Goal: Book appointment/travel/reservation

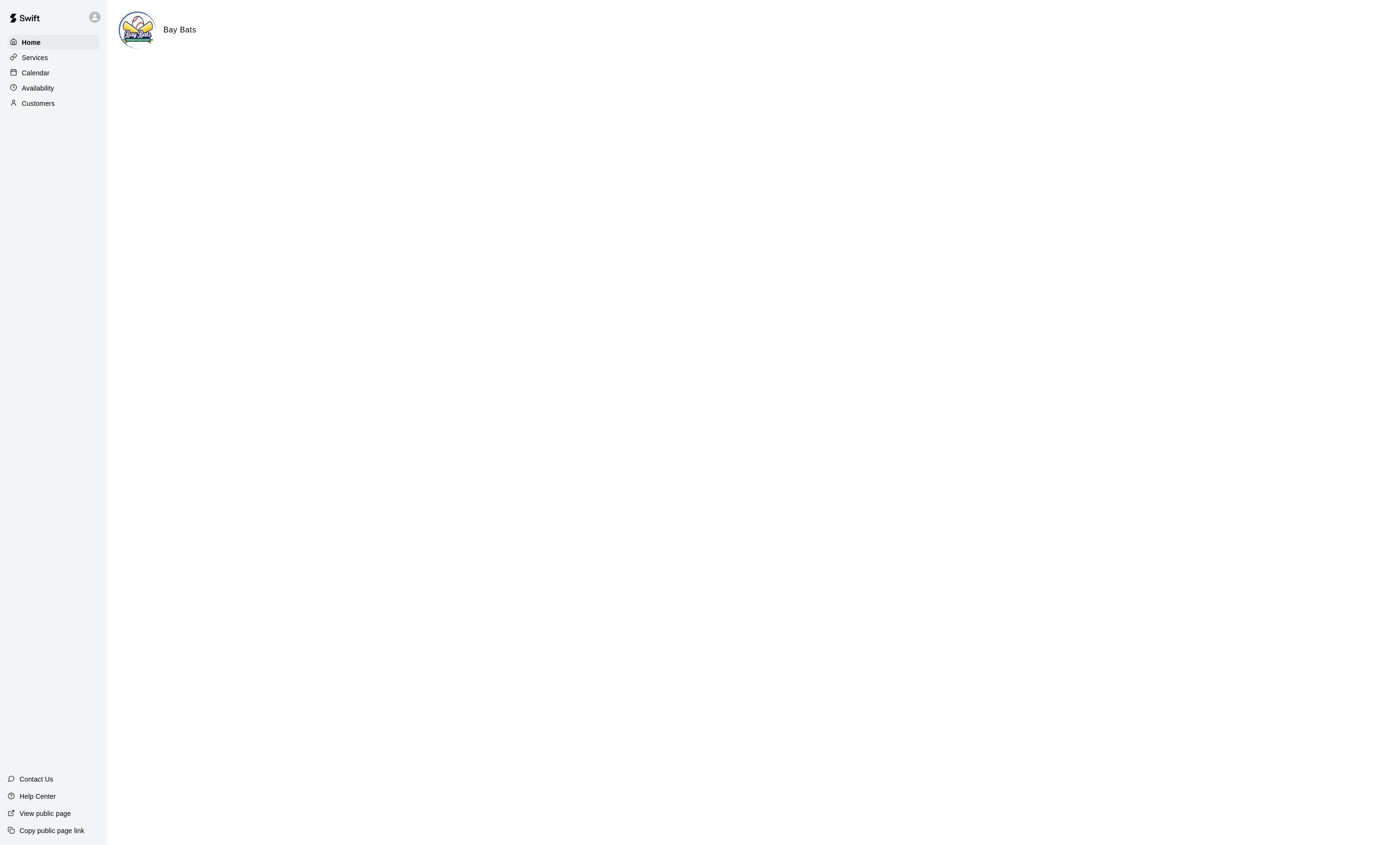
click at [29, 78] on p "Calendar" at bounding box center [35, 73] width 28 height 10
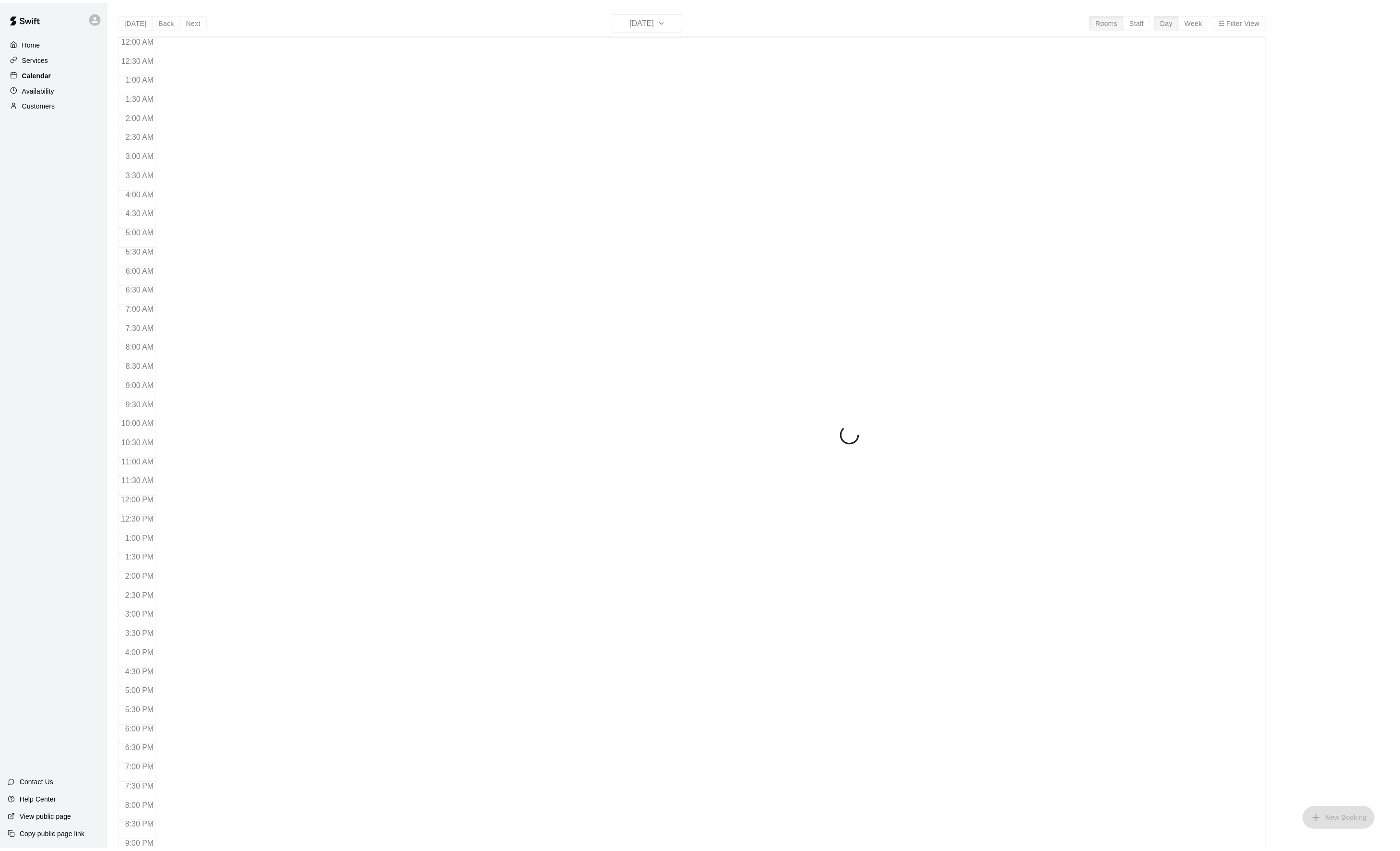
scroll to position [95, 0]
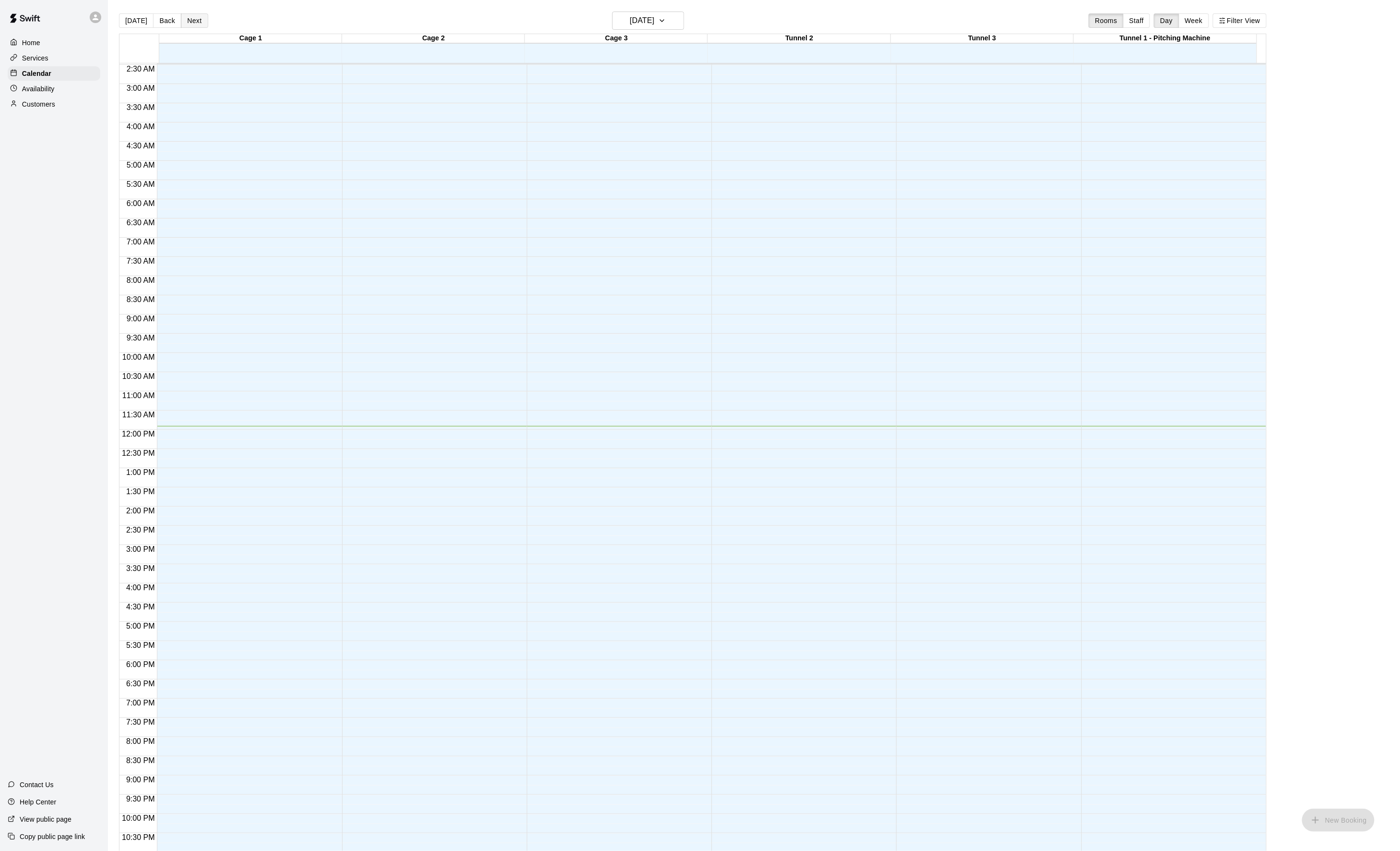
click at [206, 21] on button "Next" at bounding box center [194, 21] width 27 height 14
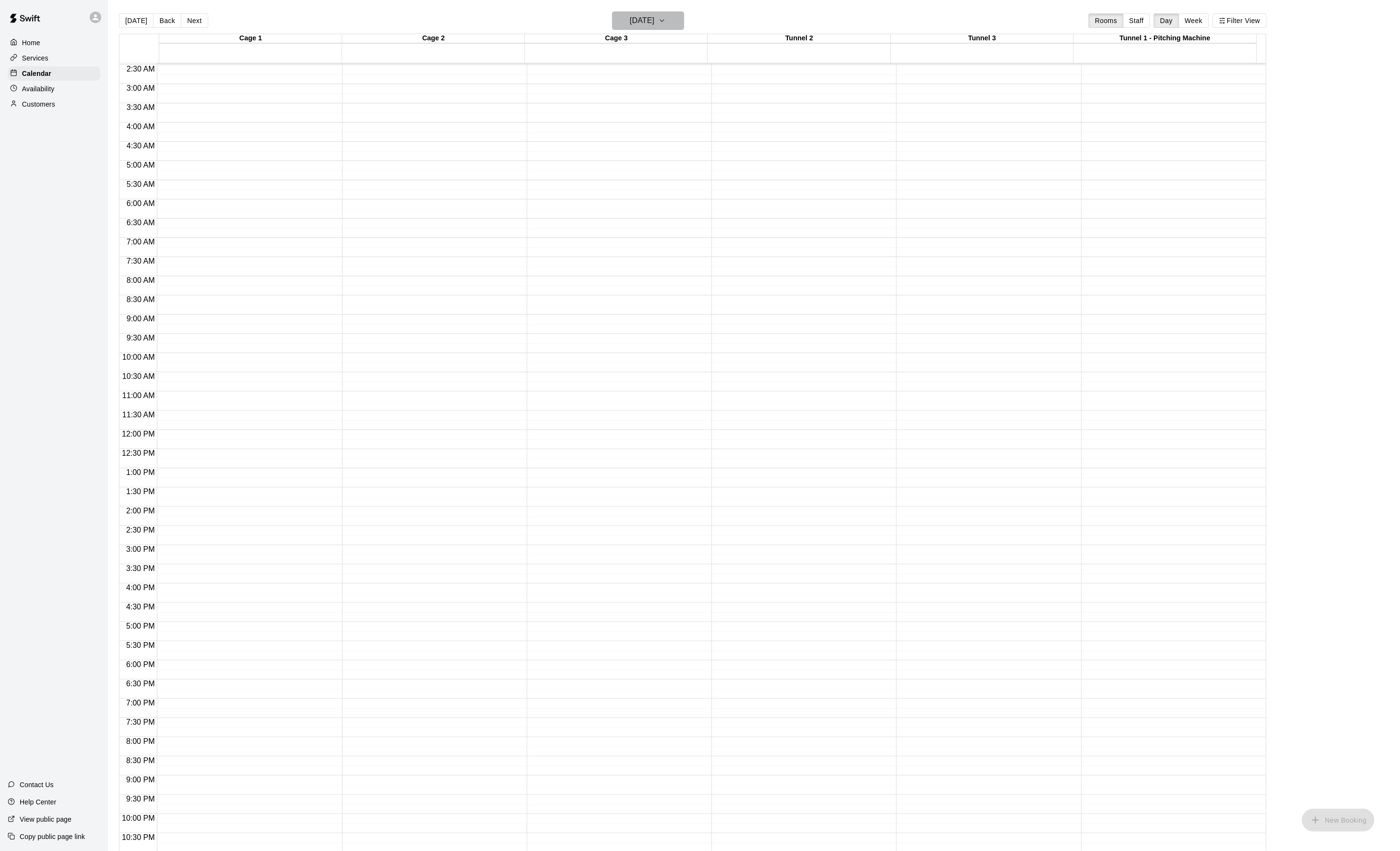
click at [666, 19] on icon "button" at bounding box center [662, 20] width 8 height 12
click at [709, 47] on icon "Next month" at bounding box center [708, 45] width 11 height 12
click at [708, 45] on icon "Next month" at bounding box center [708, 45] width 11 height 12
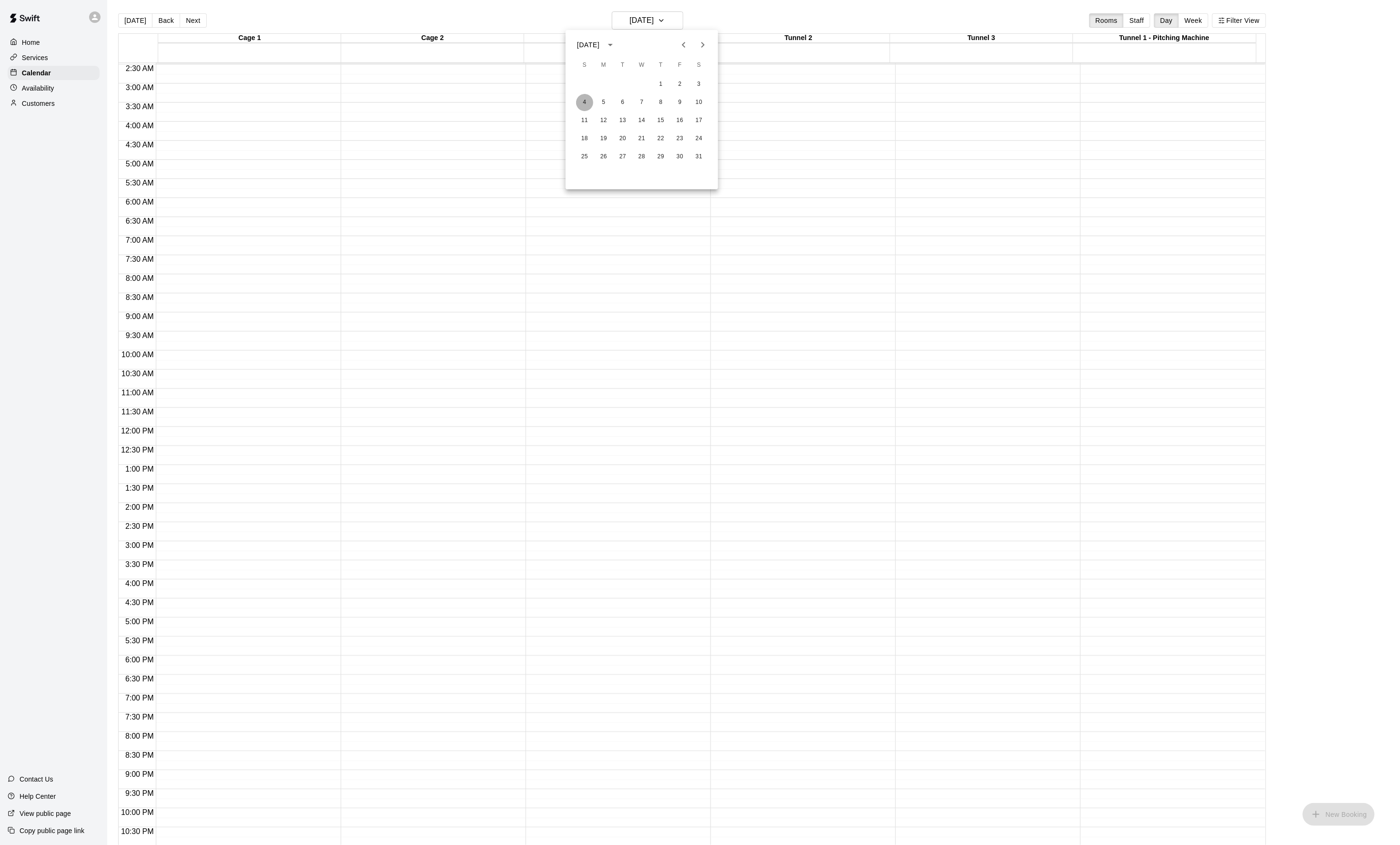
click at [584, 101] on button "4" at bounding box center [585, 103] width 17 height 17
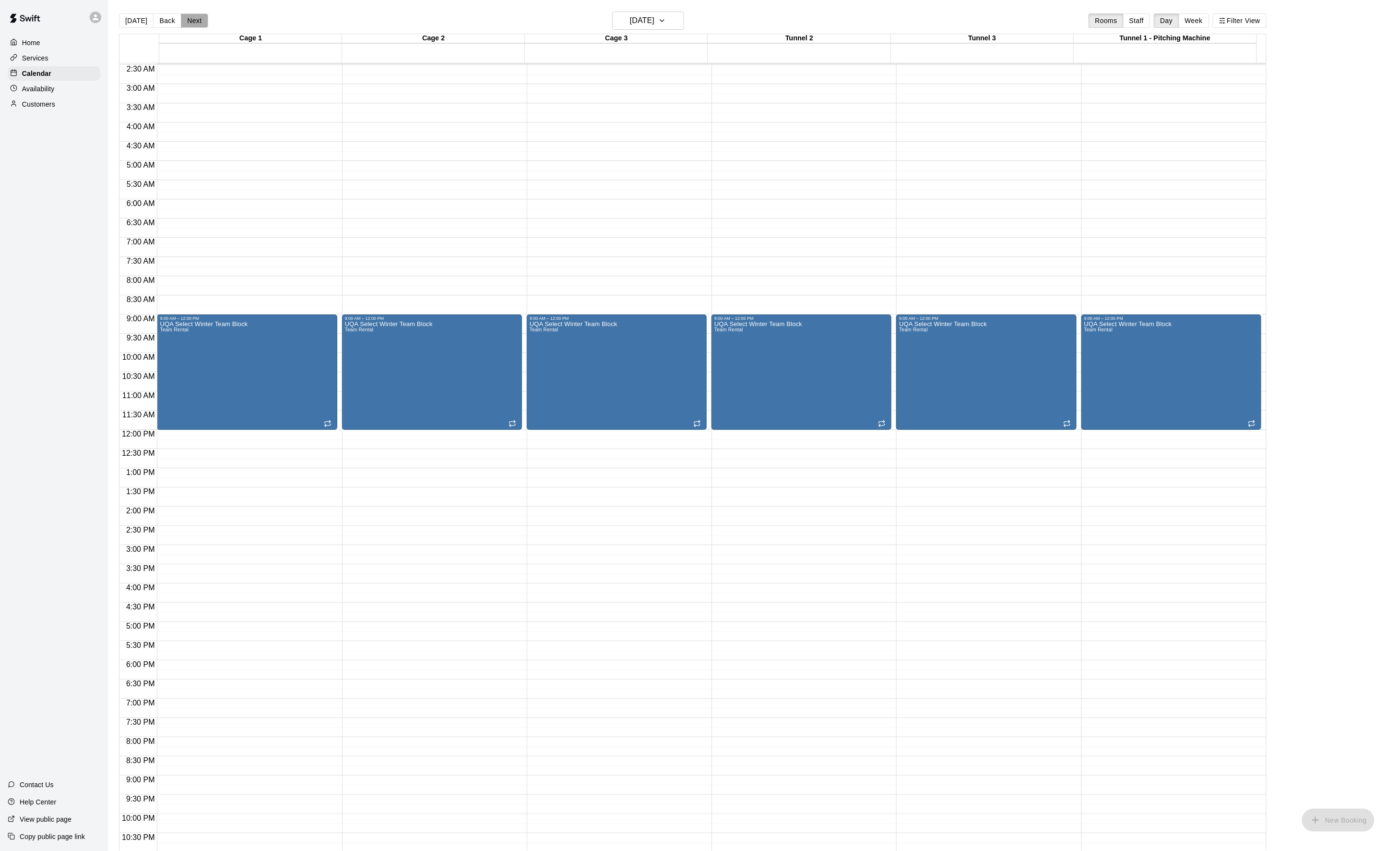
click at [204, 18] on button "Next" at bounding box center [194, 21] width 27 height 14
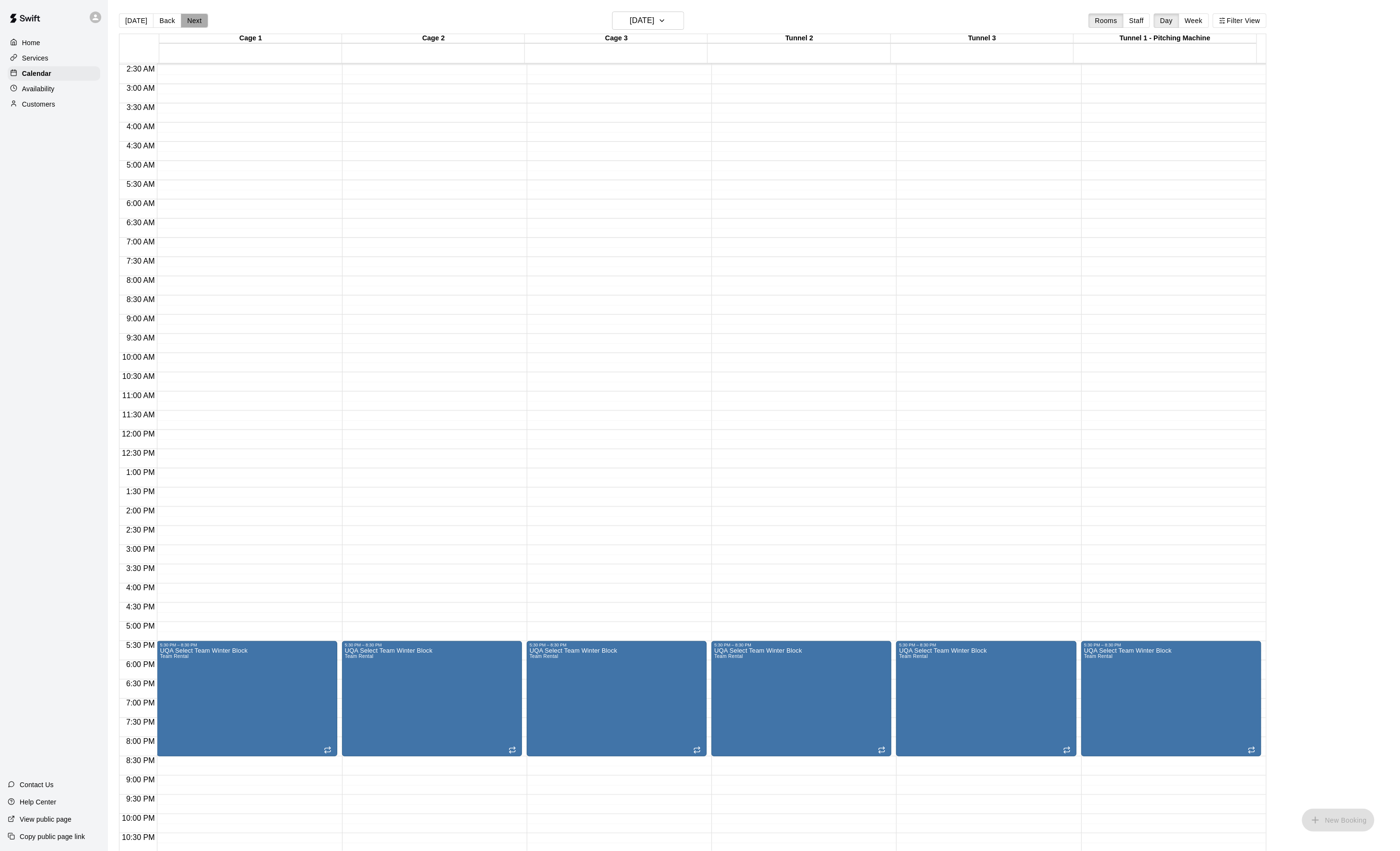
click at [204, 18] on button "Next" at bounding box center [194, 21] width 27 height 14
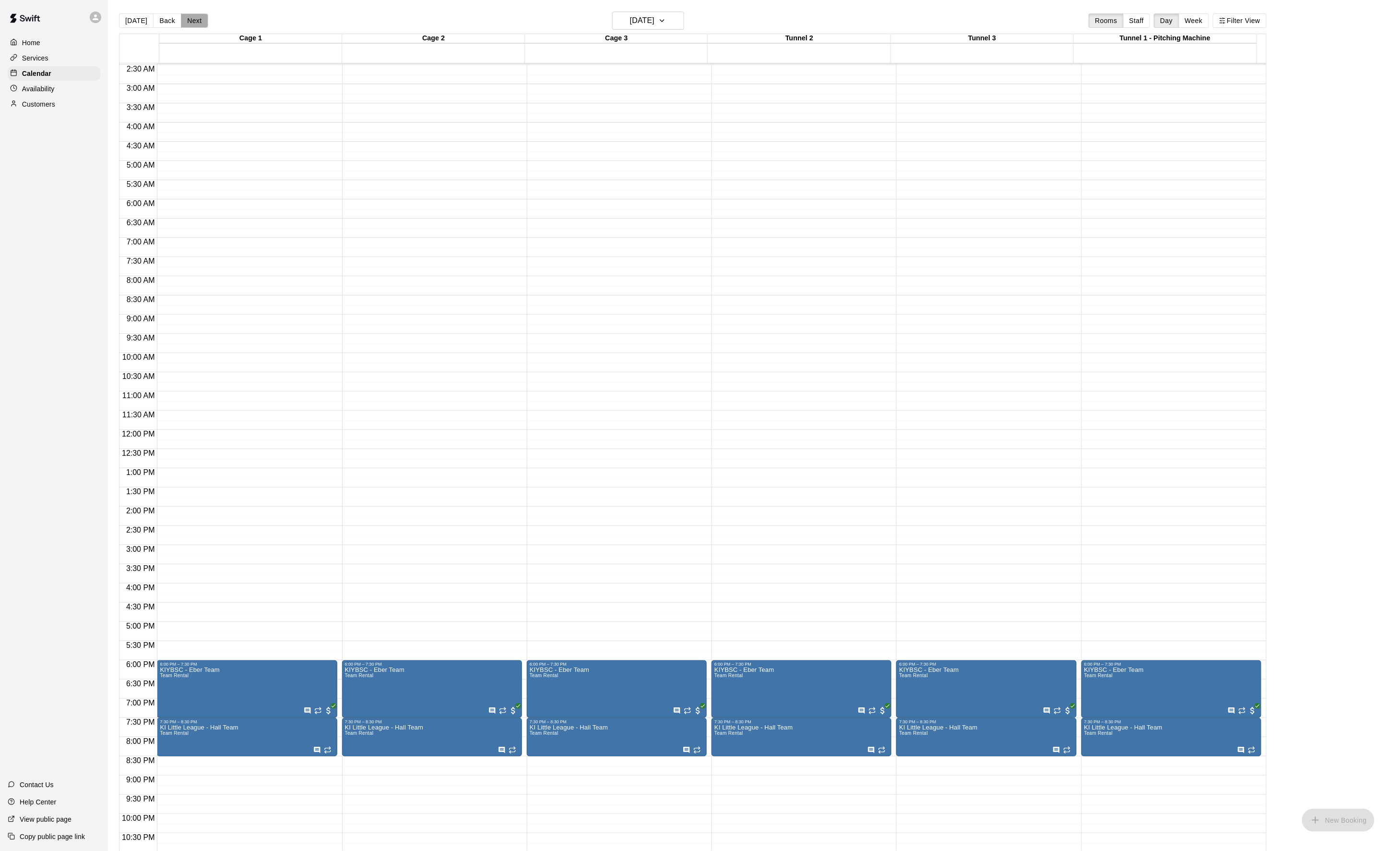
click at [204, 18] on button "Next" at bounding box center [194, 21] width 27 height 14
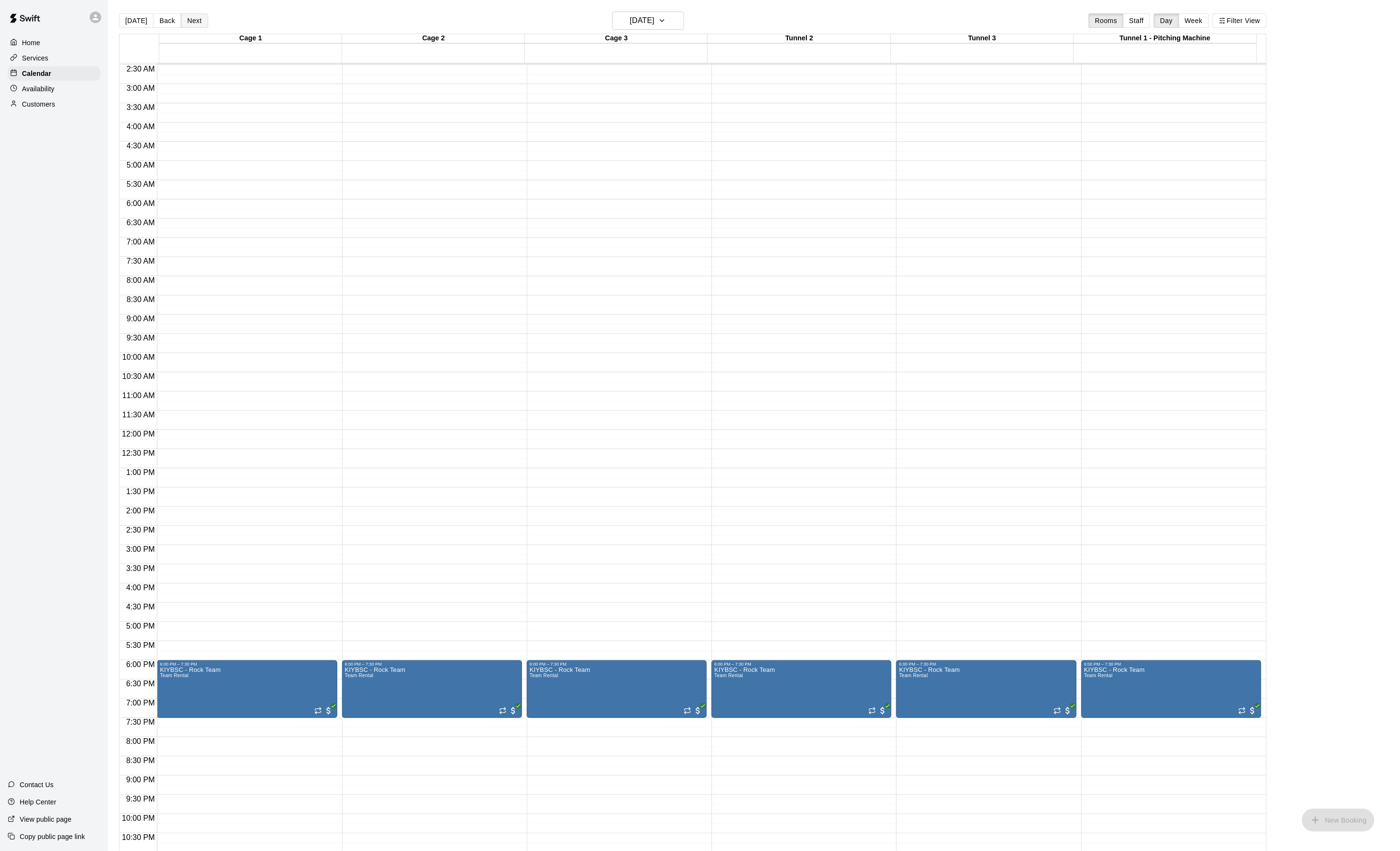
click at [204, 18] on button "Next" at bounding box center [194, 21] width 27 height 14
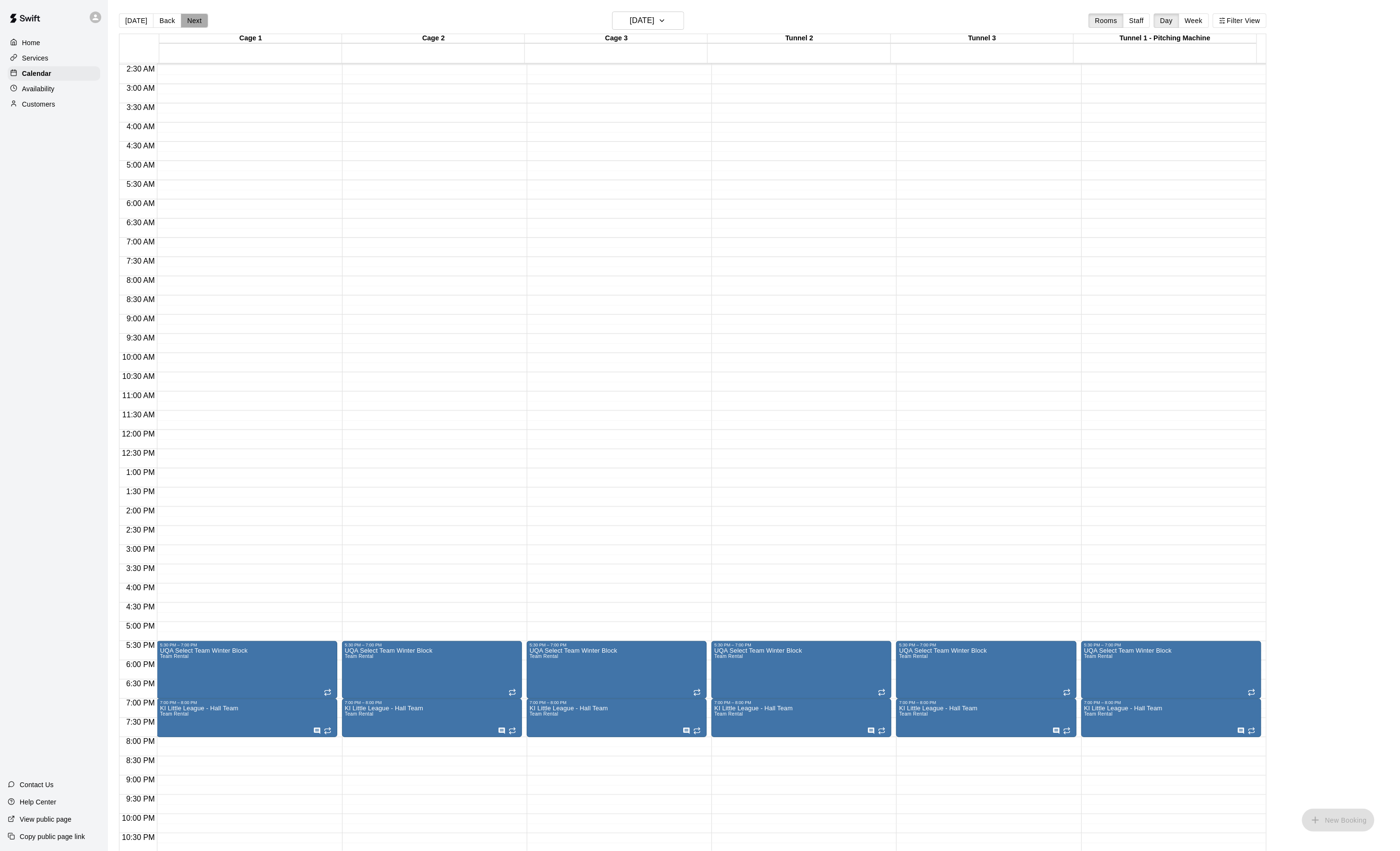
click at [204, 18] on button "Next" at bounding box center [194, 21] width 27 height 14
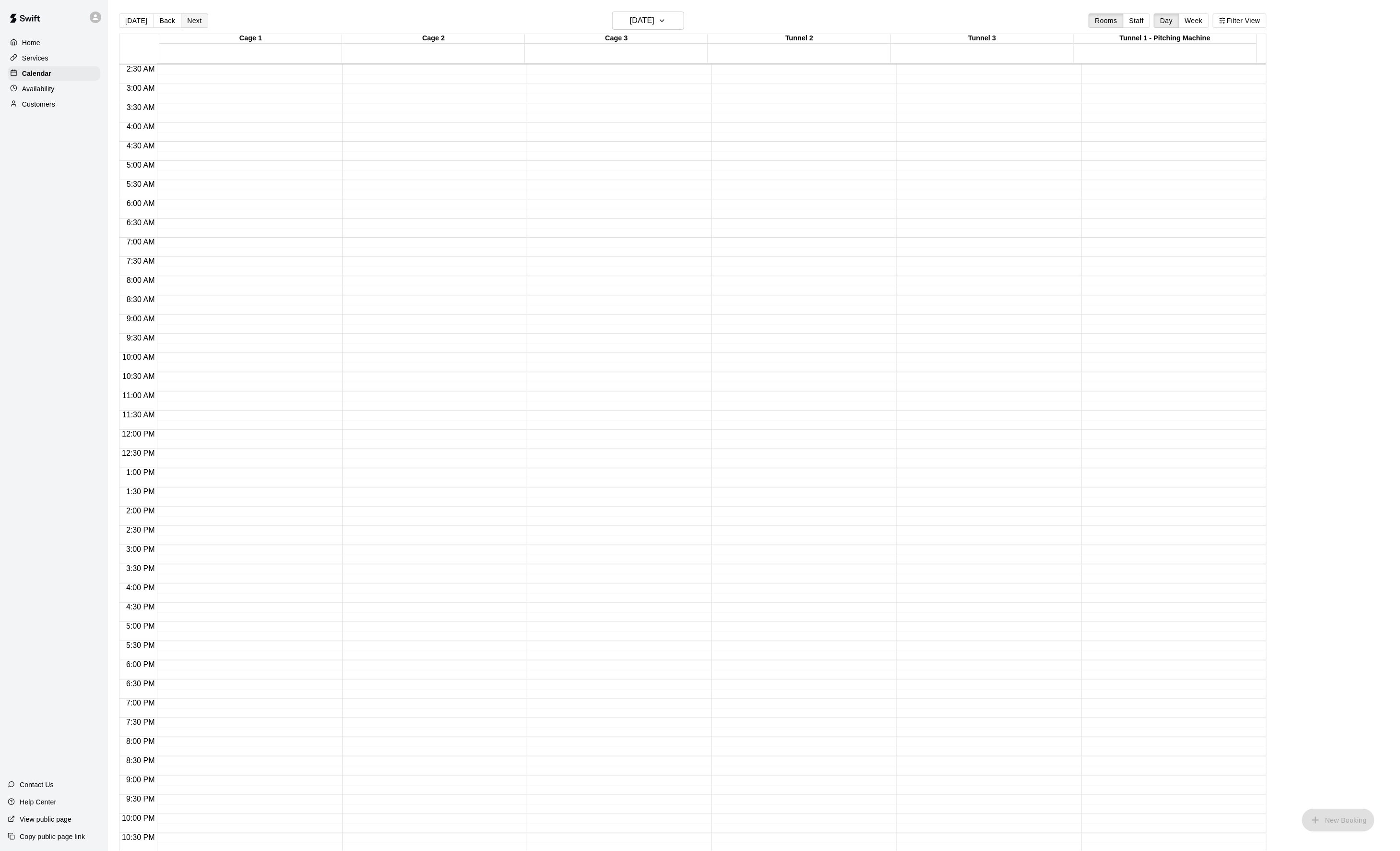
click at [204, 18] on button "Next" at bounding box center [194, 21] width 27 height 14
